Goal: Transaction & Acquisition: Purchase product/service

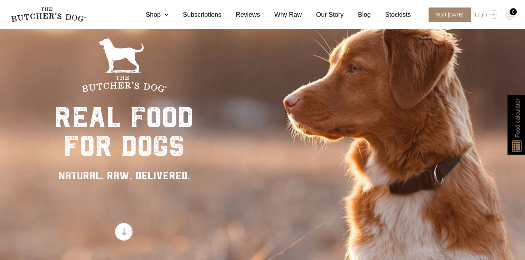
scroll to position [42, 0]
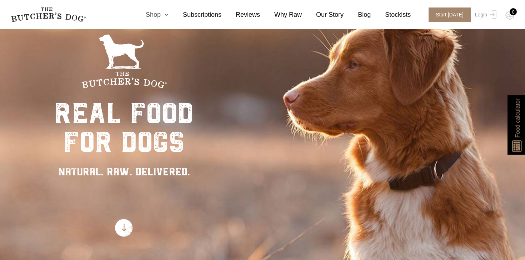
click at [166, 11] on icon at bounding box center [165, 14] width 8 height 6
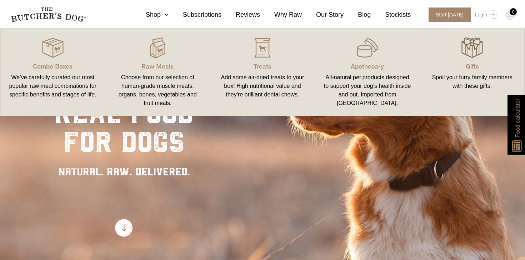
click at [469, 52] on img at bounding box center [471, 47] width 21 height 21
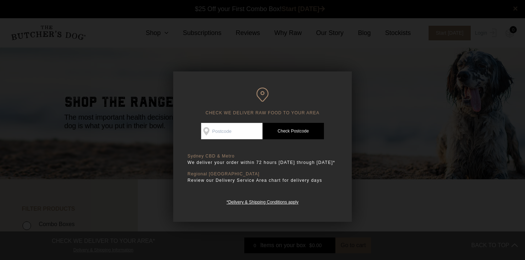
scroll to position [0, 0]
click at [223, 131] on input "Check Availability At" at bounding box center [231, 131] width 61 height 16
type input "2113"
click at [290, 123] on link "Check Postcode" at bounding box center [292, 131] width 61 height 16
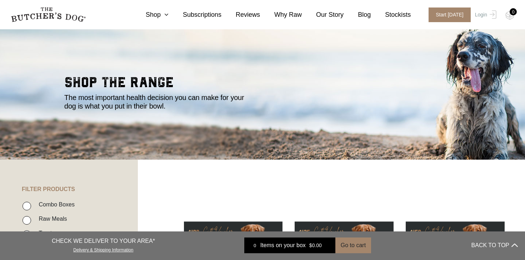
scroll to position [0, 0]
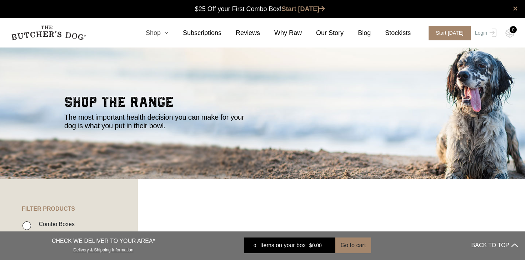
click at [160, 30] on link "Shop" at bounding box center [149, 33] width 37 height 10
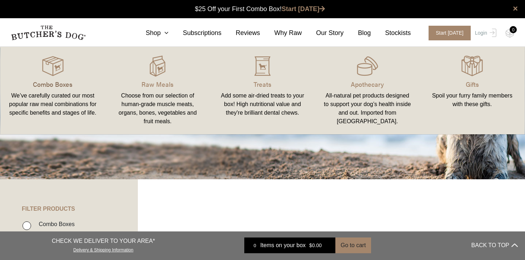
click at [50, 80] on p "Combo Boxes" at bounding box center [53, 84] width 88 height 10
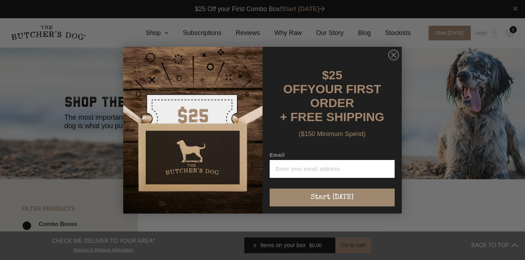
scroll to position [0, 0]
click at [389, 60] on circle "Close dialog" at bounding box center [393, 55] width 10 height 10
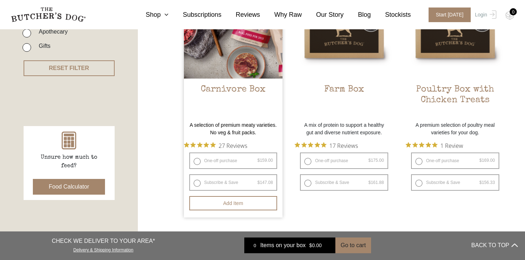
scroll to position [237, 0]
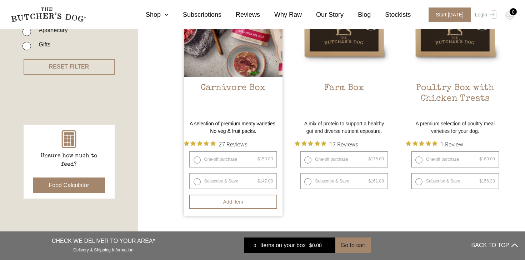
click at [244, 132] on p "A selection of premium meaty varieties. No veg & fruit packs." at bounding box center [233, 127] width 99 height 15
click at [244, 90] on h2 "Carnivore Box" at bounding box center [233, 100] width 99 height 34
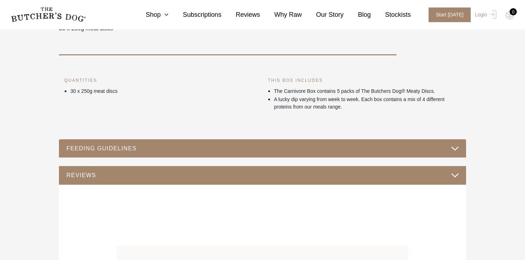
scroll to position [286, 0]
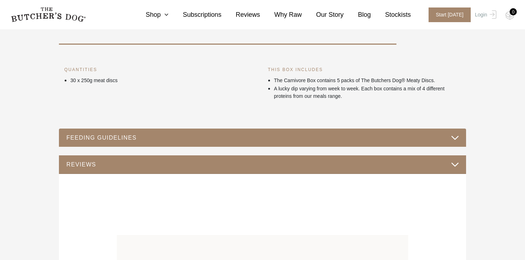
click at [211, 138] on button "FEEDING GUIDELINES" at bounding box center [262, 138] width 393 height 10
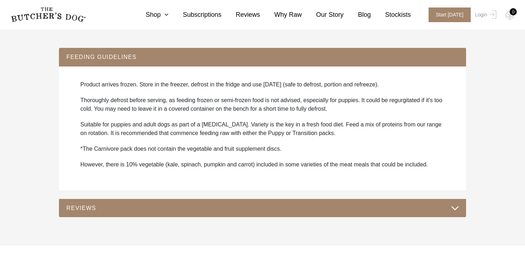
scroll to position [367, 0]
click at [167, 209] on button "REVIEWS" at bounding box center [262, 208] width 393 height 10
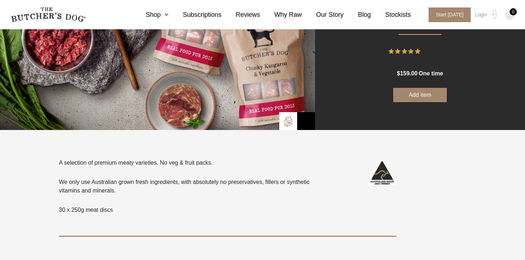
scroll to position [0, 0]
